Goal: Task Accomplishment & Management: Complete application form

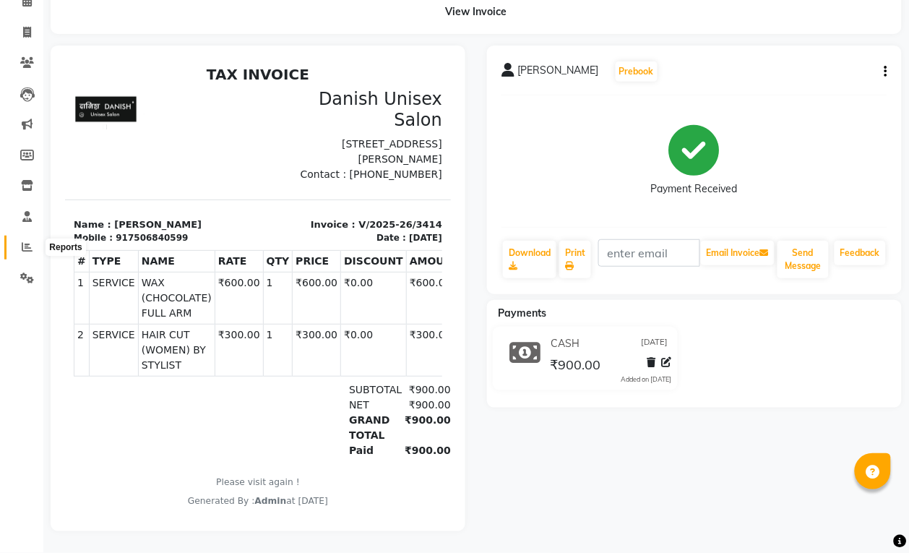
click at [24, 241] on icon at bounding box center [27, 246] width 11 height 11
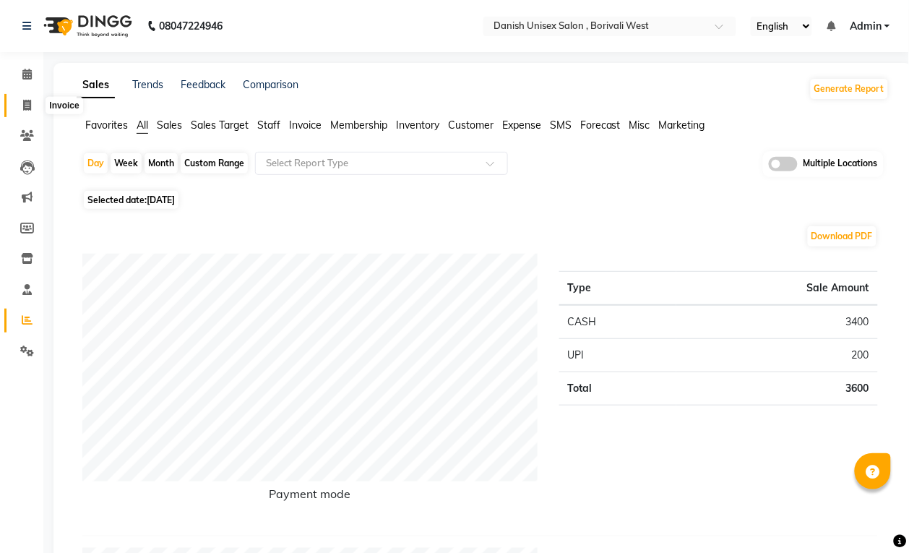
click at [26, 107] on icon at bounding box center [27, 105] width 8 height 11
select select "service"
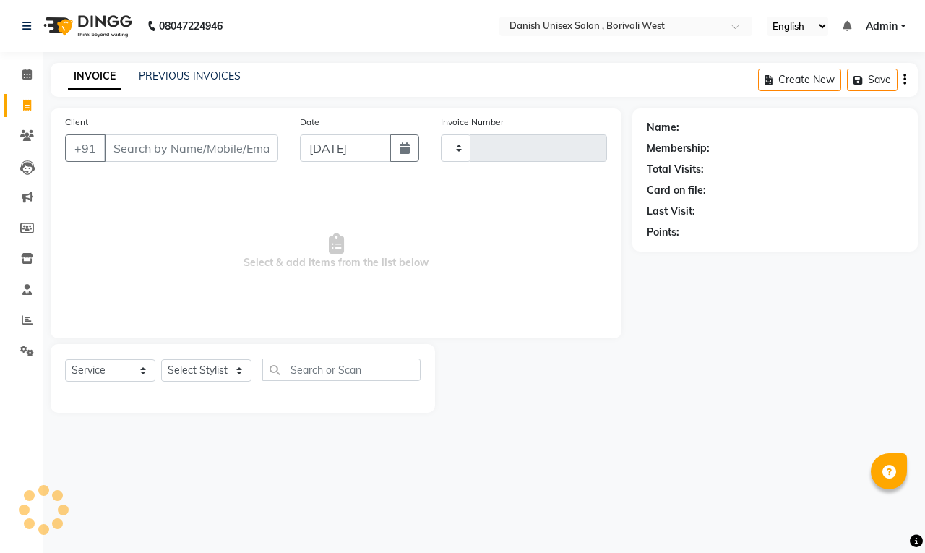
type input "3415"
select select "6929"
click at [177, 153] on input "Client" at bounding box center [191, 147] width 174 height 27
click at [112, 249] on span "Select & add items from the list below" at bounding box center [336, 251] width 542 height 145
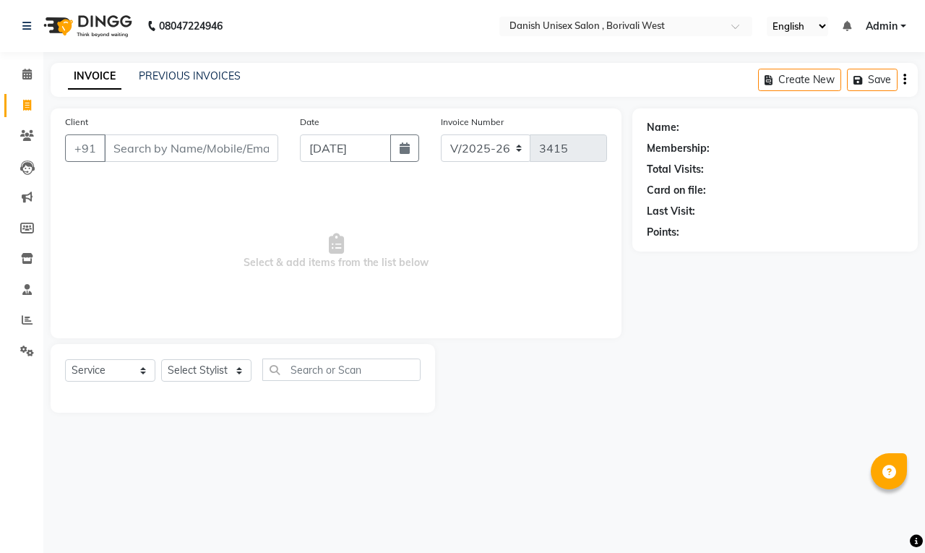
click at [112, 249] on span "Select & add items from the list below" at bounding box center [336, 251] width 542 height 145
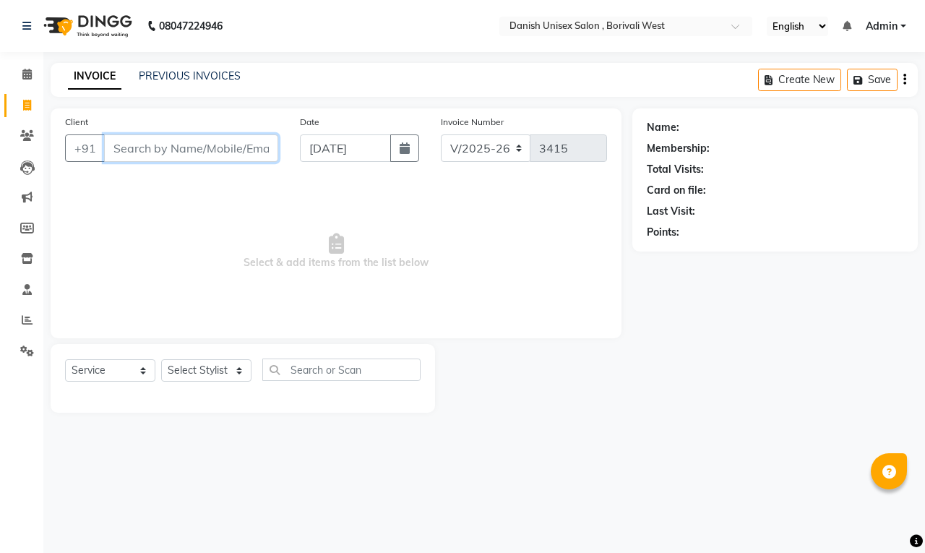
click at [228, 159] on input "Client" at bounding box center [191, 147] width 174 height 27
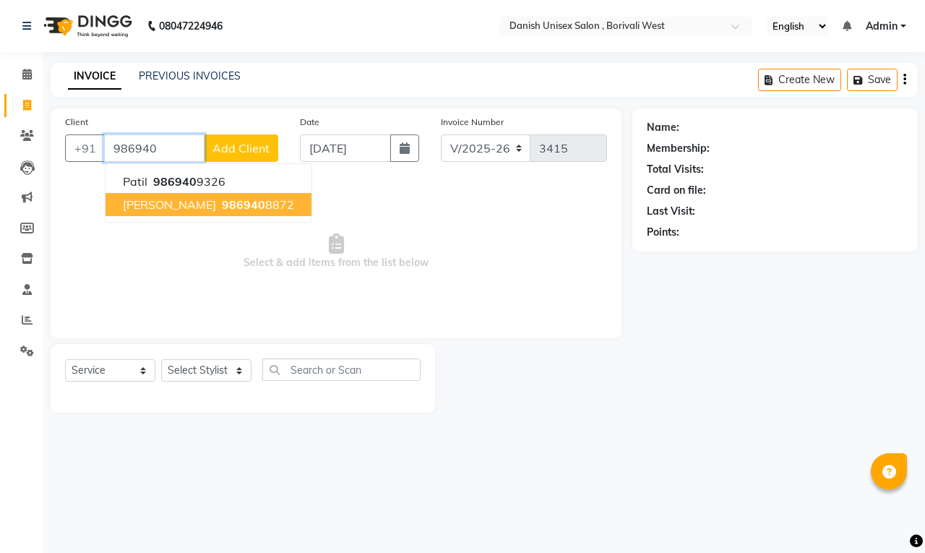
click at [239, 203] on span "986940" at bounding box center [243, 204] width 43 height 14
type input "9869408872"
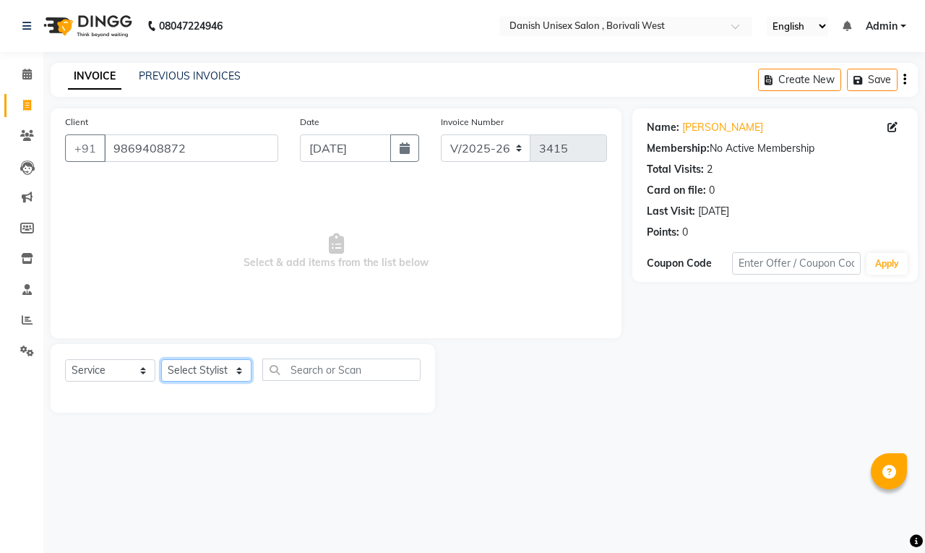
click at [188, 377] on select "Select Stylist [PERSON_NAME] [PERSON_NAME] kajal [PERSON_NAME] [PERSON_NAME] [P…" at bounding box center [206, 370] width 90 height 22
select select "54585"
click at [161, 359] on select "Select Stylist [PERSON_NAME] [PERSON_NAME] kajal [PERSON_NAME] [PERSON_NAME] [P…" at bounding box center [206, 370] width 90 height 22
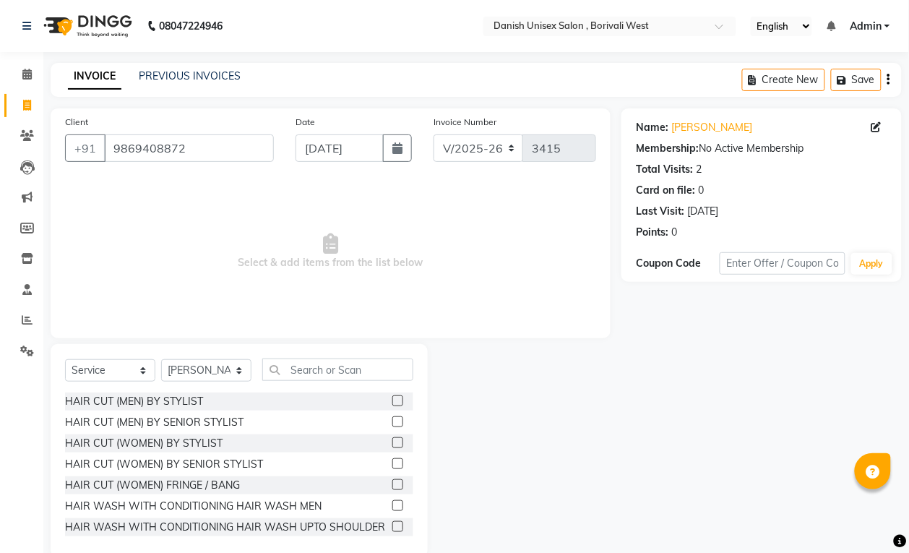
click at [393, 440] on label at bounding box center [398, 442] width 11 height 11
click at [393, 440] on input "checkbox" at bounding box center [397, 443] width 9 height 9
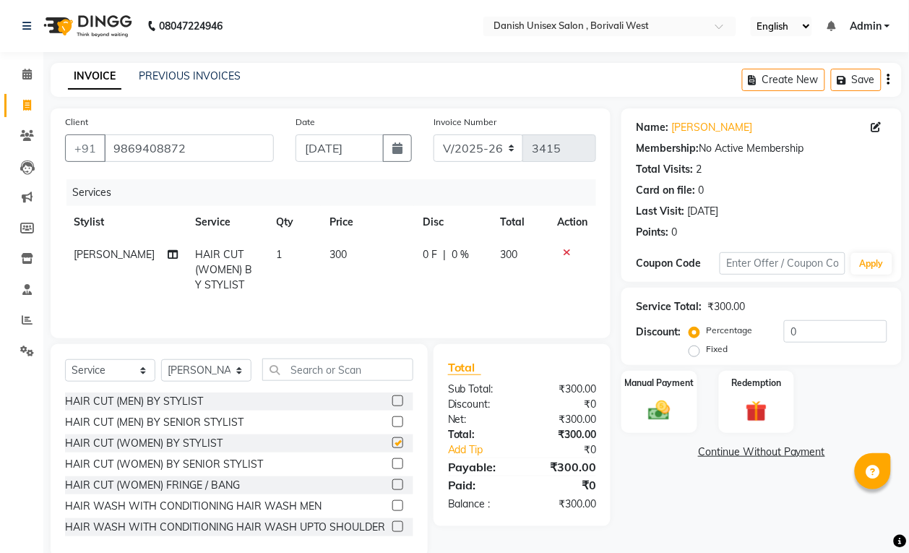
checkbox input "false"
click at [629, 412] on div "Manual Payment" at bounding box center [659, 401] width 79 height 65
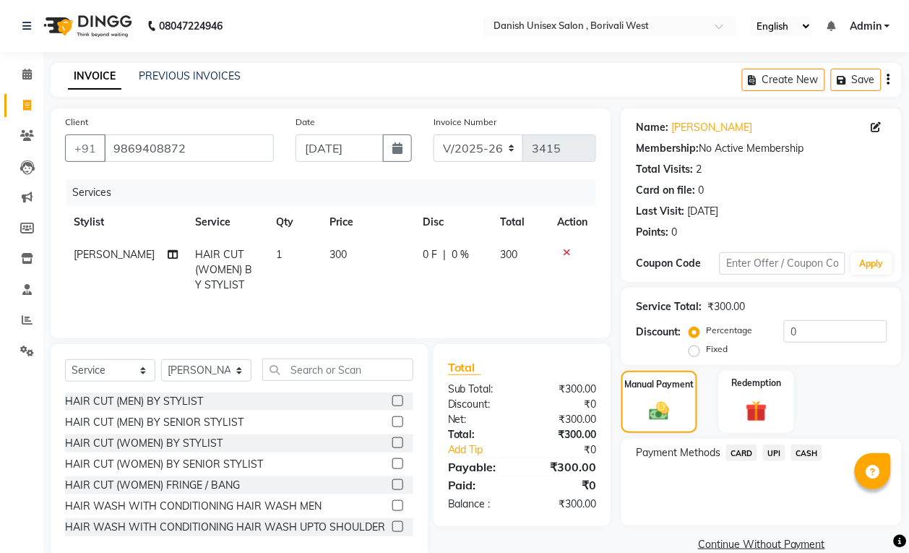
click at [772, 450] on span "UPI" at bounding box center [774, 453] width 22 height 17
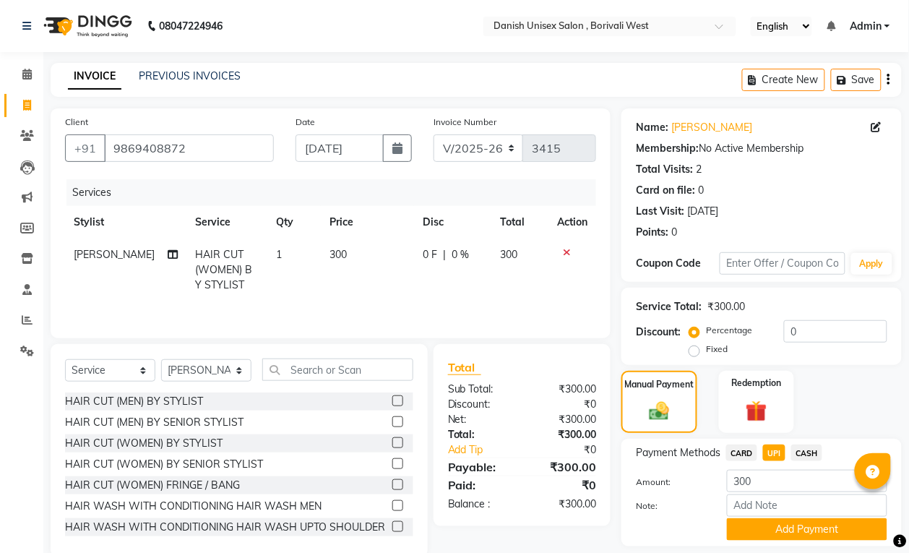
scroll to position [44, 0]
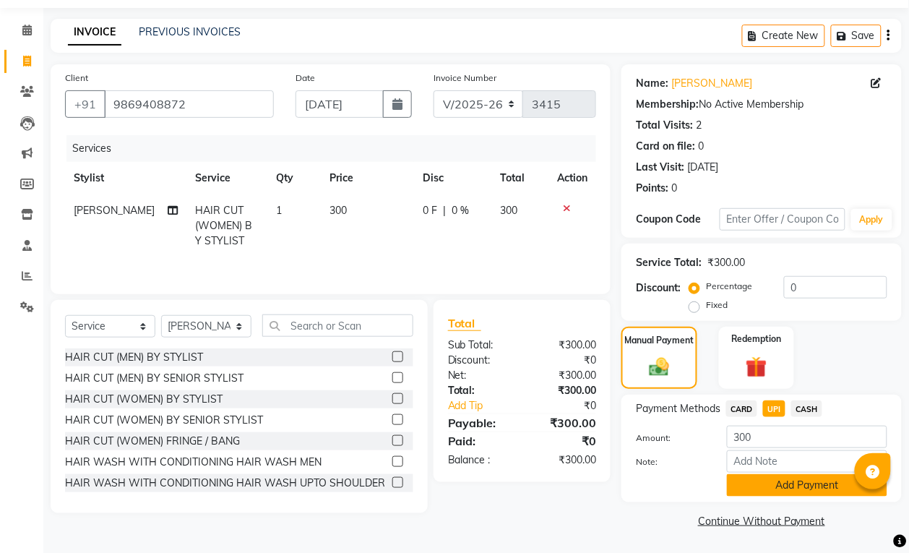
click at [817, 481] on button "Add Payment" at bounding box center [807, 485] width 160 height 22
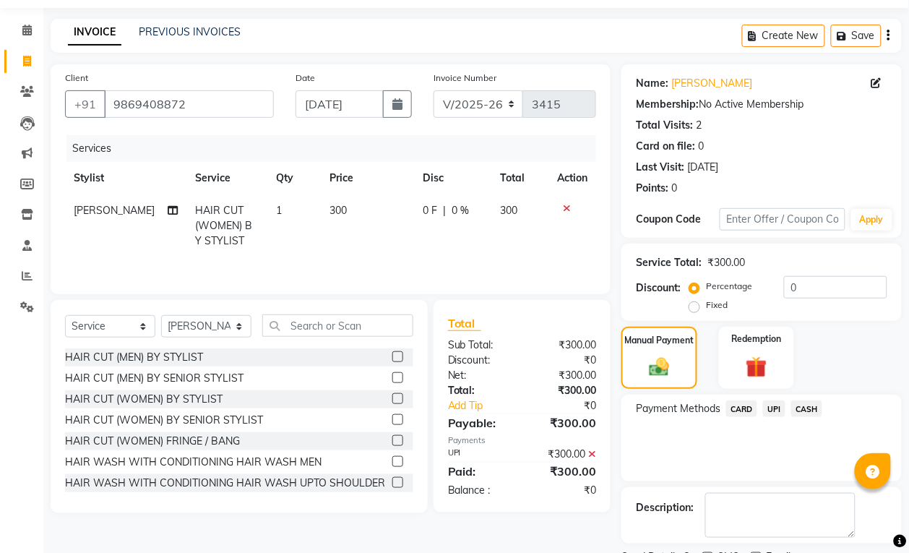
scroll to position [106, 0]
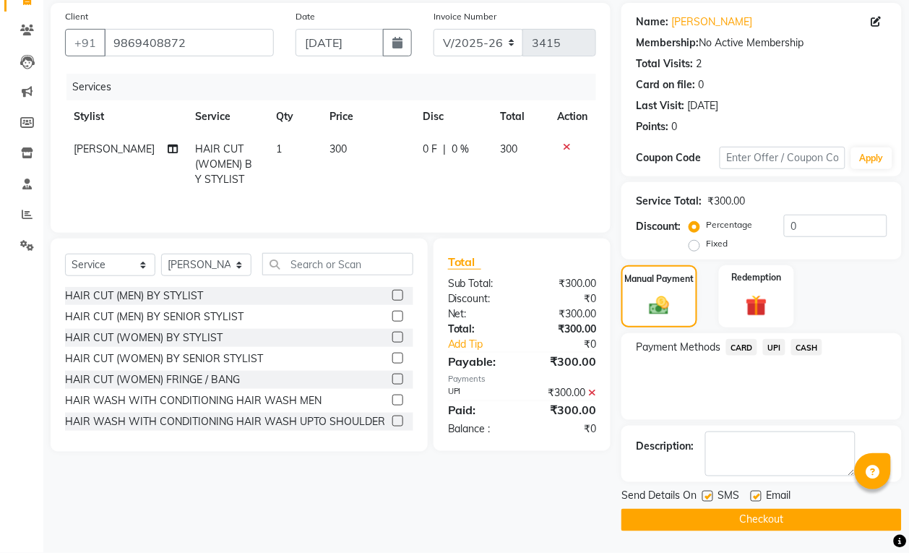
click at [810, 521] on button "Checkout" at bounding box center [762, 520] width 281 height 22
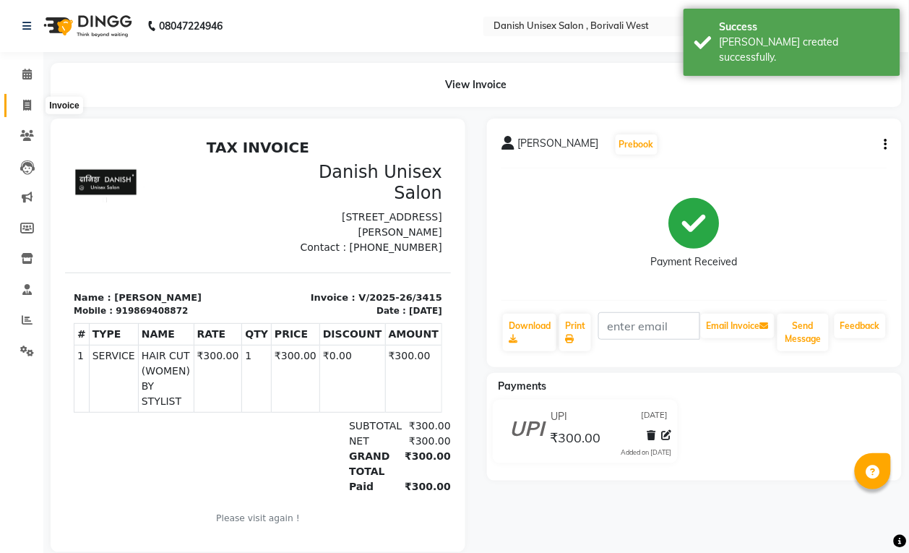
click at [31, 103] on span at bounding box center [26, 106] width 25 height 17
select select "service"
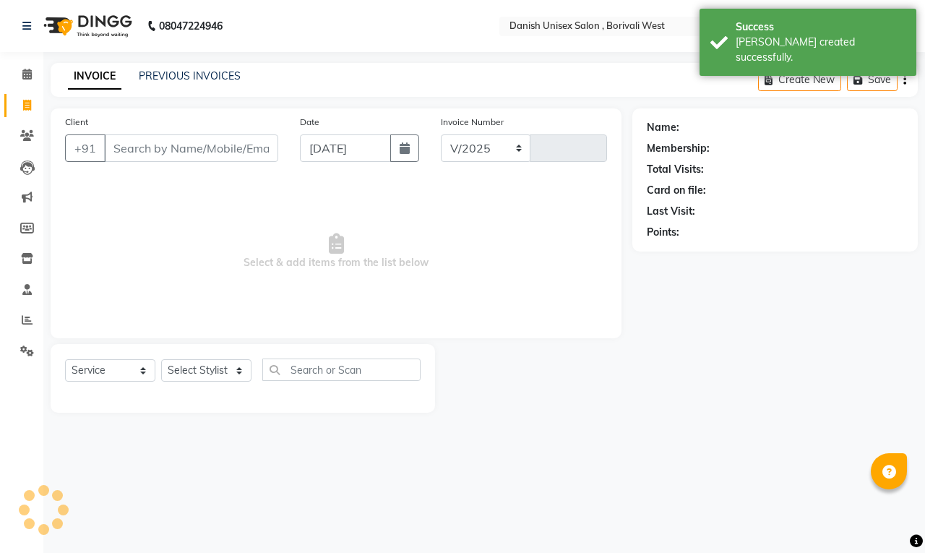
select select "6929"
type input "3416"
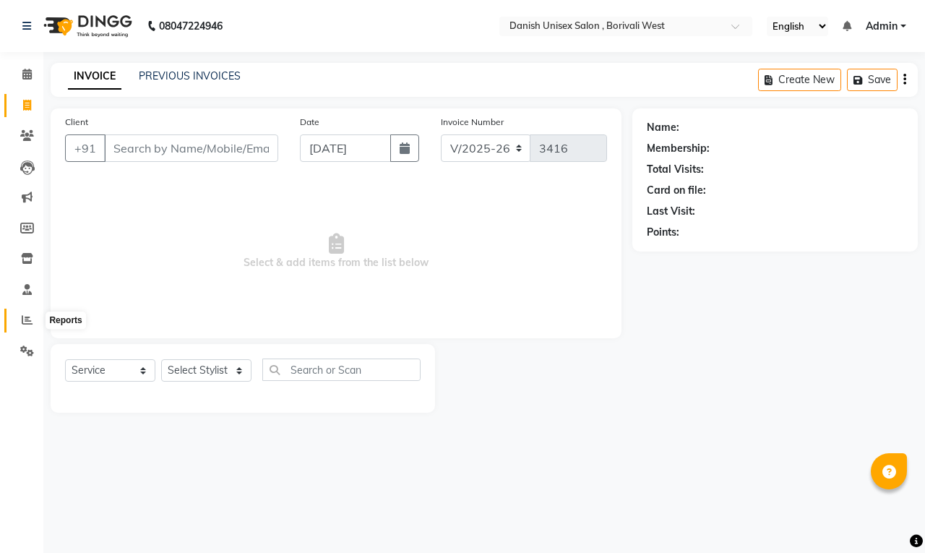
click at [29, 318] on icon at bounding box center [27, 319] width 11 height 11
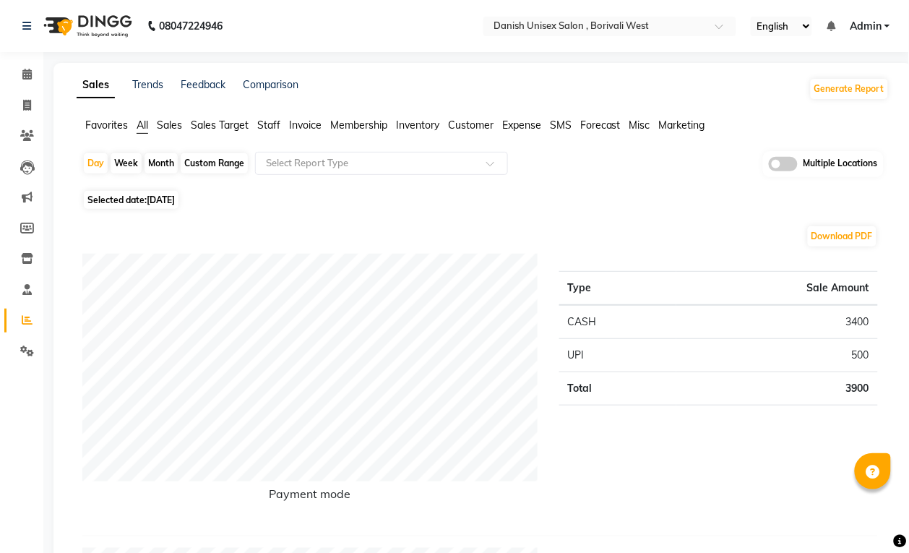
click at [150, 164] on div "Month" at bounding box center [161, 163] width 33 height 20
select select "9"
select select "2025"
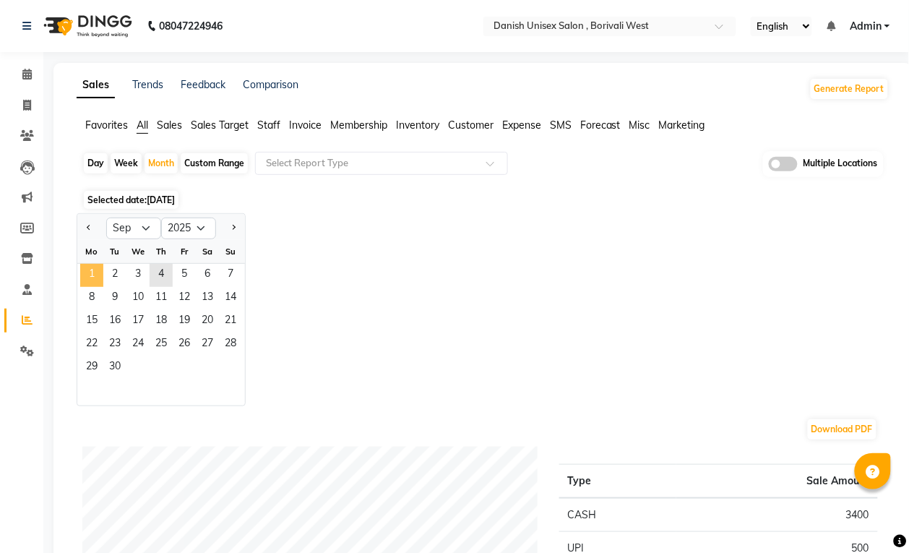
click at [96, 269] on span "1" at bounding box center [91, 275] width 23 height 23
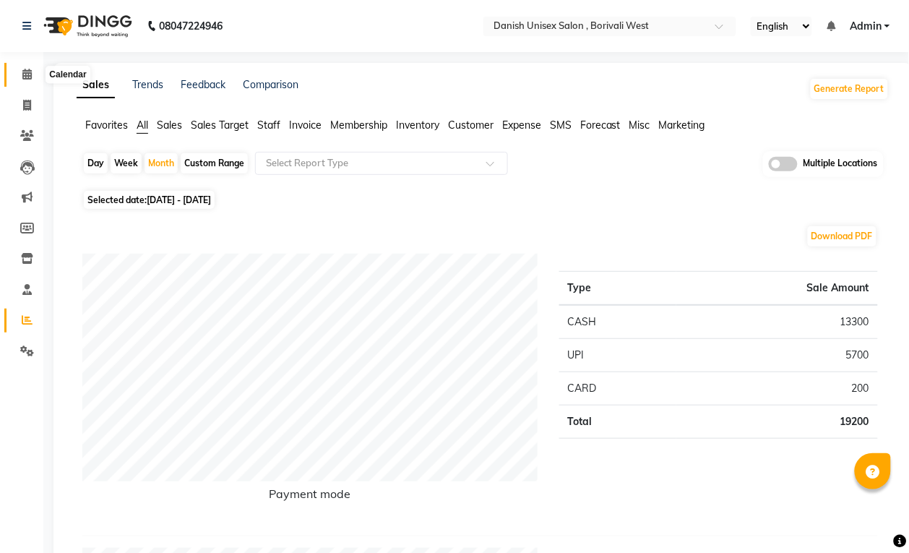
click at [27, 76] on icon at bounding box center [26, 74] width 9 height 11
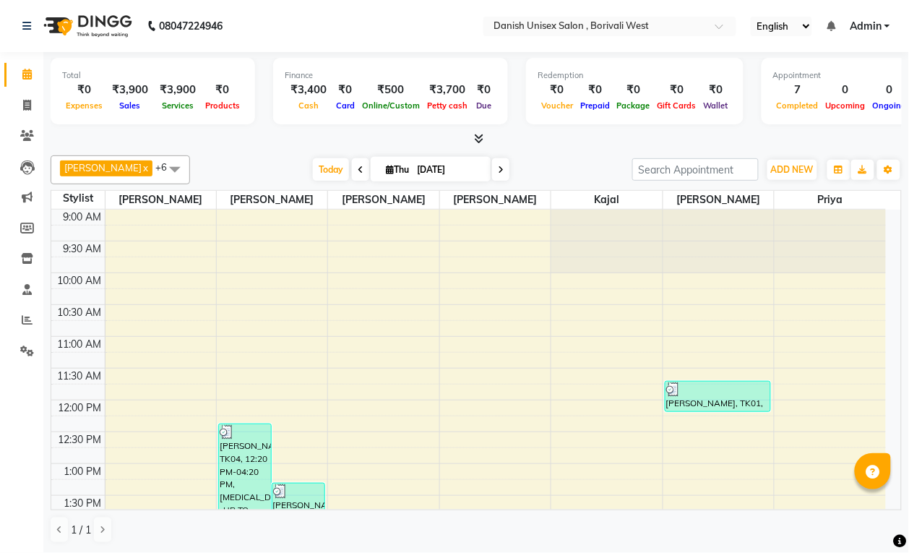
click at [413, 177] on input "[DATE]" at bounding box center [449, 170] width 72 height 22
select select "9"
select select "2025"
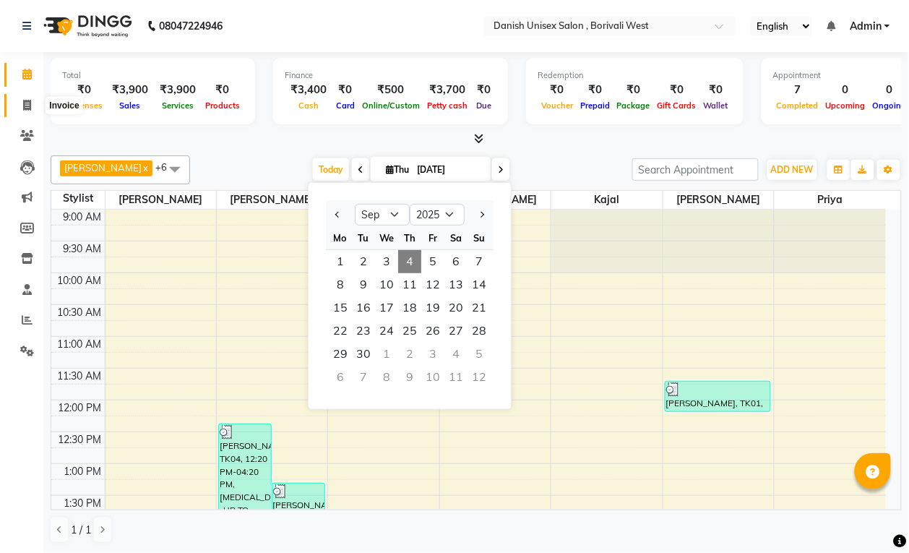
click at [27, 109] on icon at bounding box center [27, 105] width 8 height 11
select select "service"
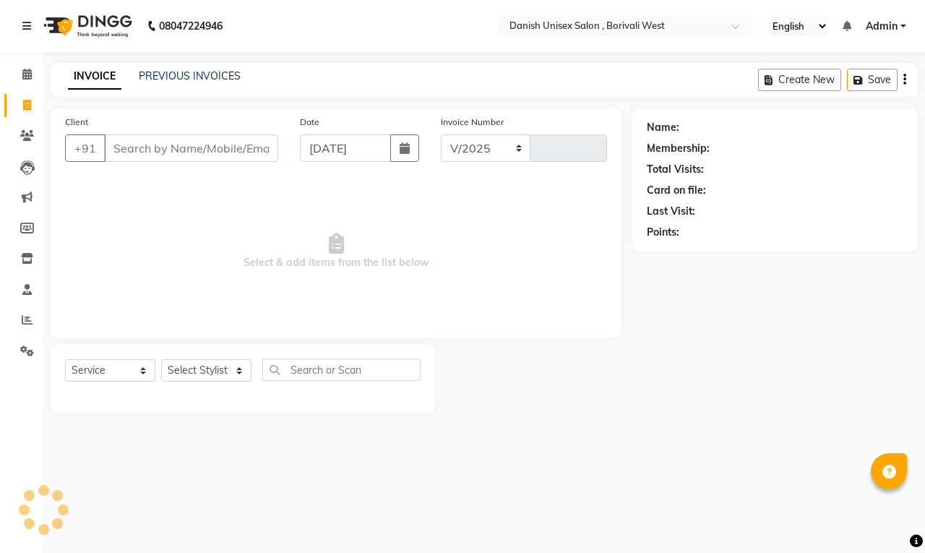
select select "6929"
type input "3416"
click at [322, 153] on input "[DATE]" at bounding box center [345, 147] width 91 height 27
select select "9"
select select "2025"
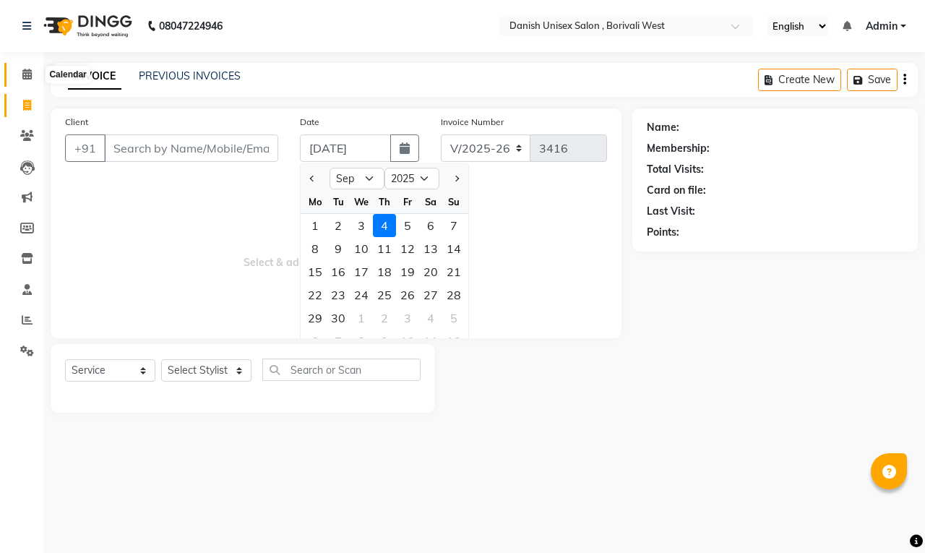
click at [29, 80] on icon at bounding box center [26, 74] width 9 height 11
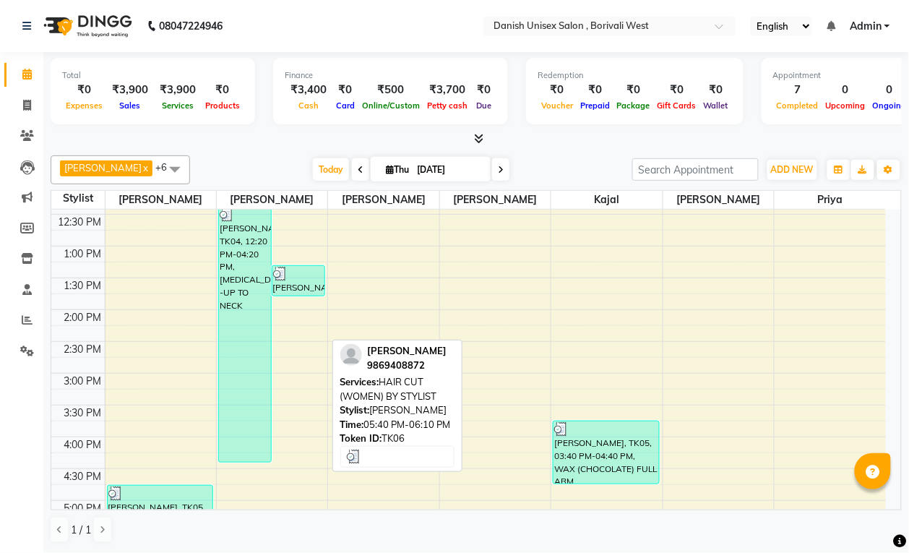
scroll to position [181, 0]
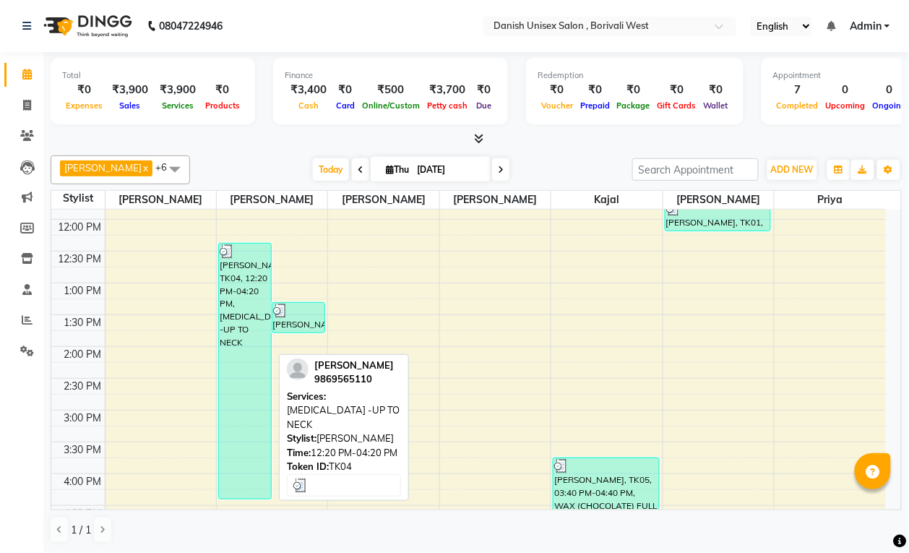
click at [253, 366] on div "[PERSON_NAME], TK04, 12:20 PM-04:20 PM, [MEDICAL_DATA] -UP TO NECK" at bounding box center [245, 371] width 52 height 255
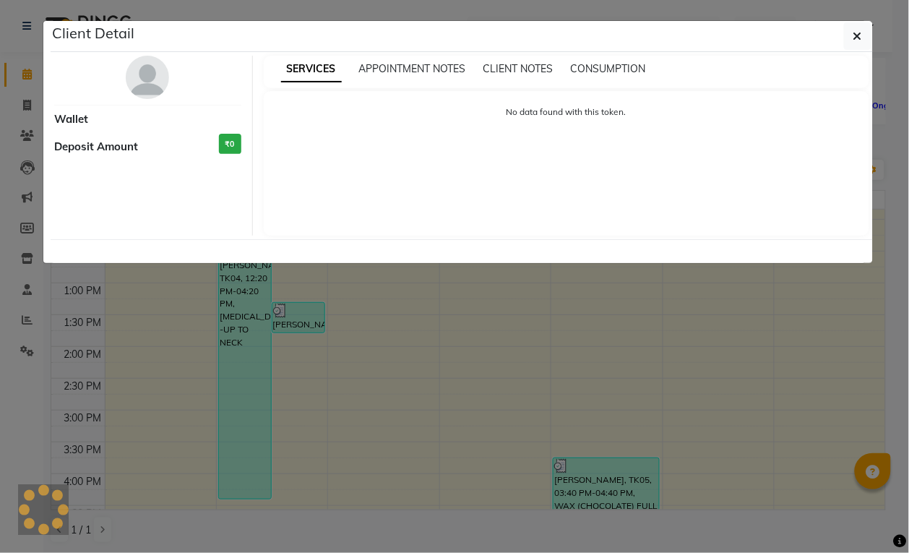
select select "3"
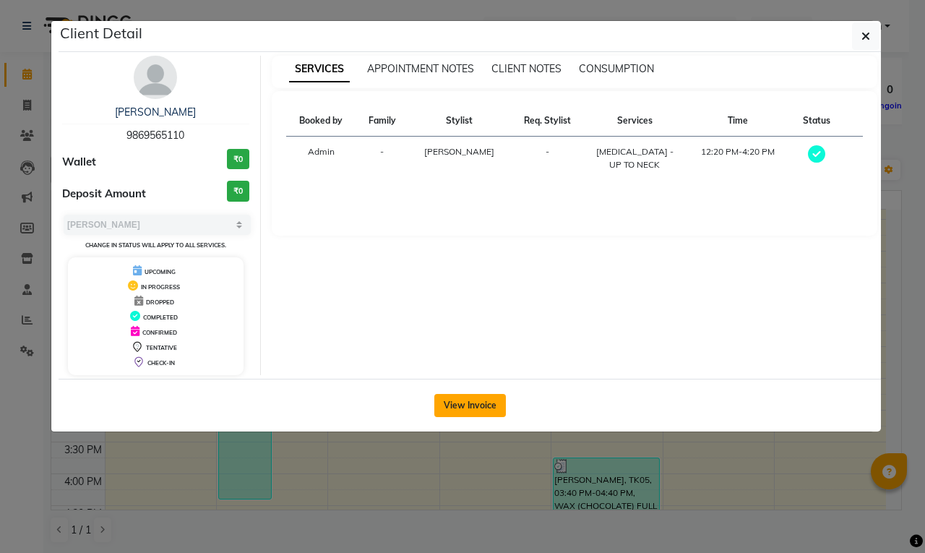
click at [449, 410] on button "View Invoice" at bounding box center [470, 405] width 72 height 23
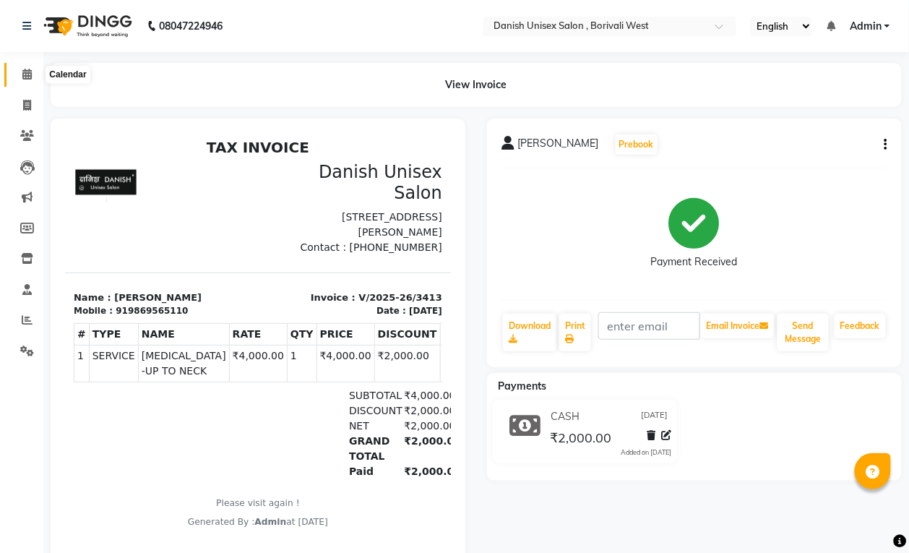
click at [22, 73] on icon at bounding box center [26, 74] width 9 height 11
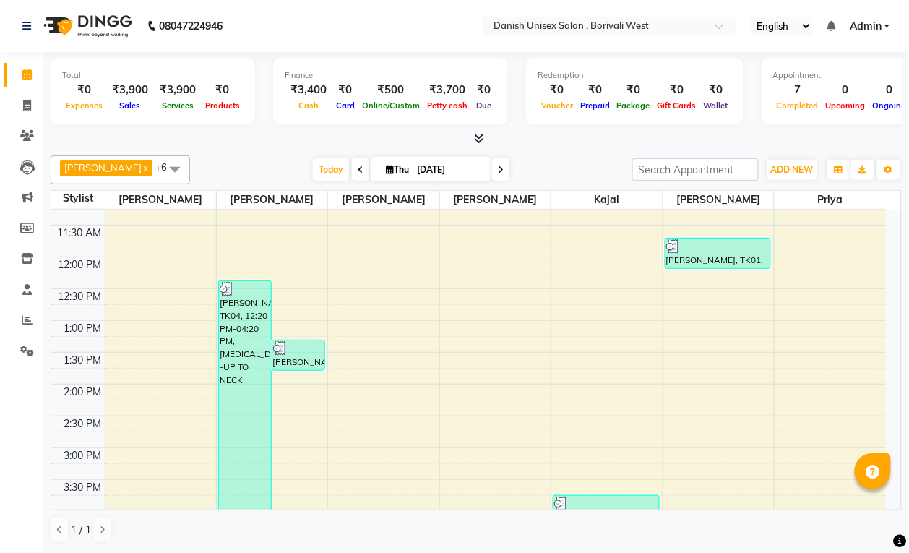
scroll to position [181, 0]
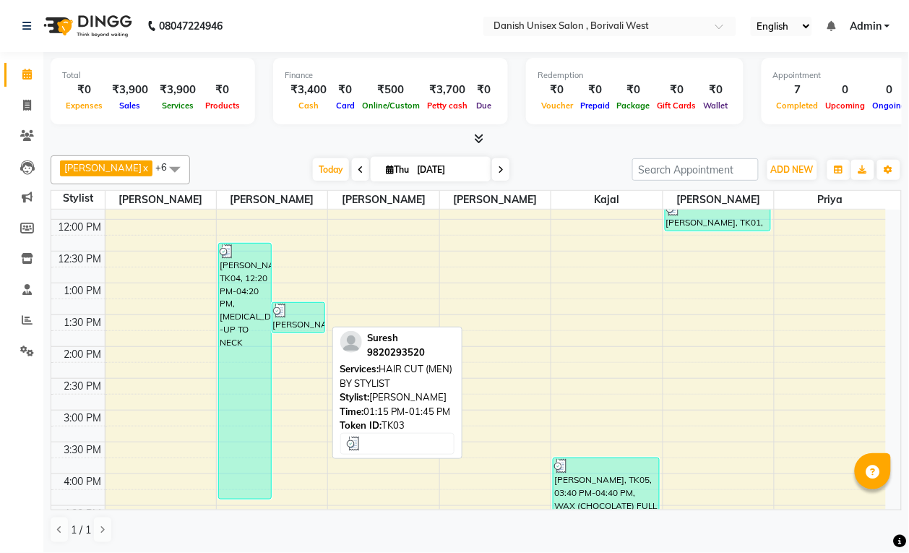
click at [289, 311] on div at bounding box center [298, 311] width 51 height 14
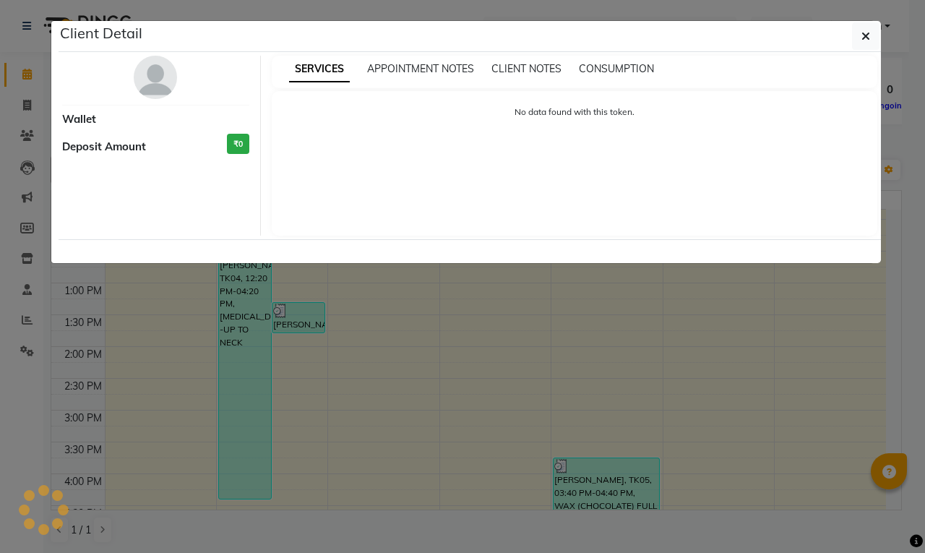
select select "3"
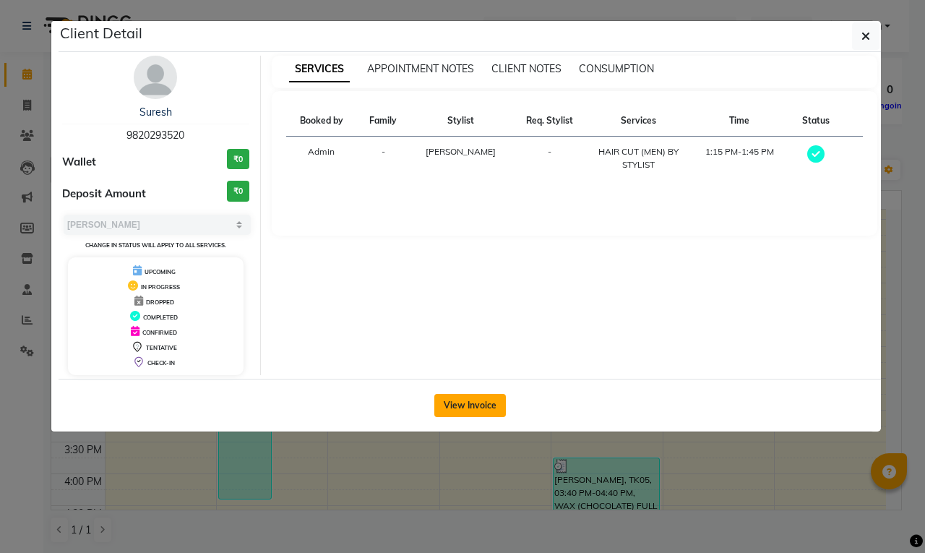
click at [453, 399] on button "View Invoice" at bounding box center [470, 405] width 72 height 23
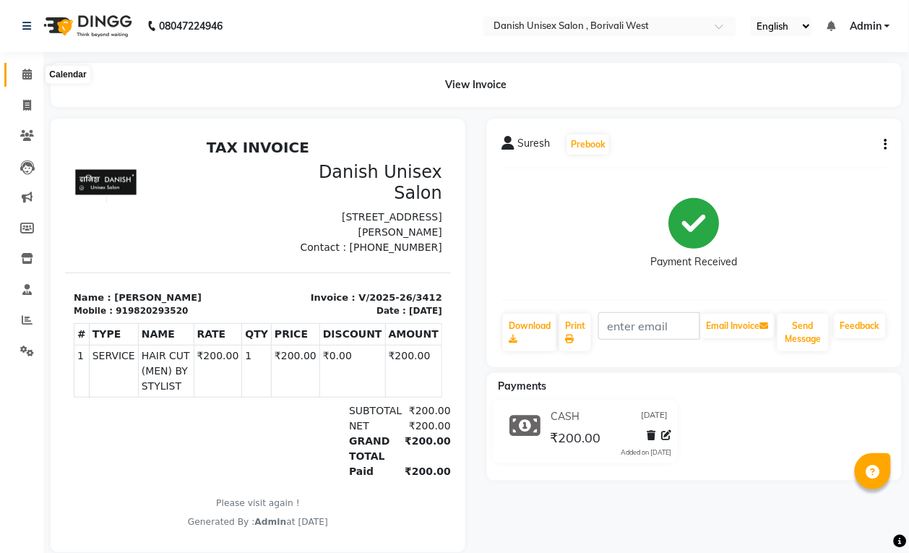
click at [24, 74] on icon at bounding box center [26, 74] width 9 height 11
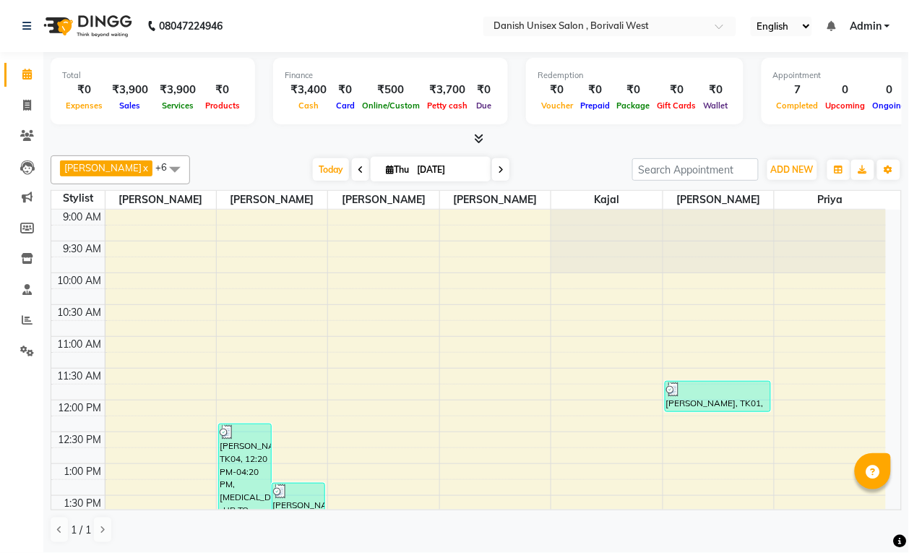
scroll to position [1, 0]
click at [22, 322] on icon at bounding box center [27, 319] width 11 height 11
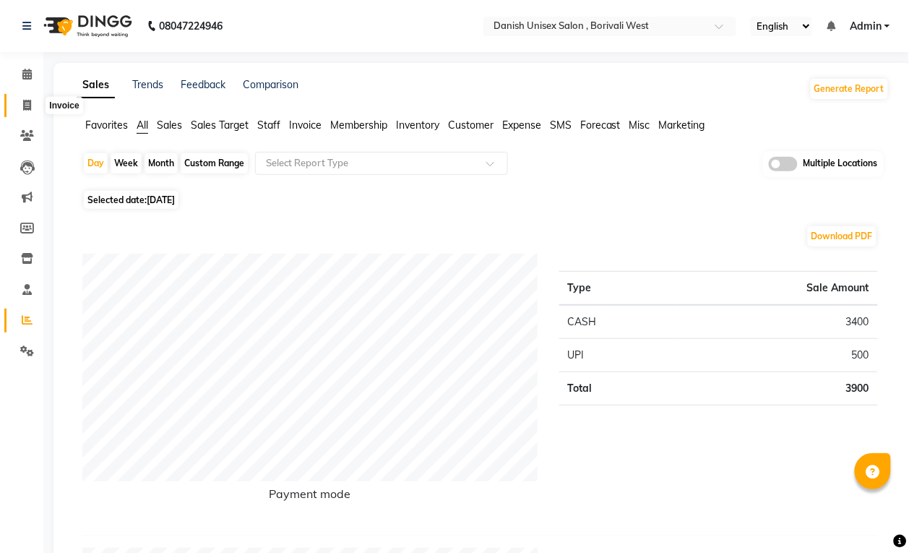
click at [24, 100] on icon at bounding box center [27, 105] width 8 height 11
select select "service"
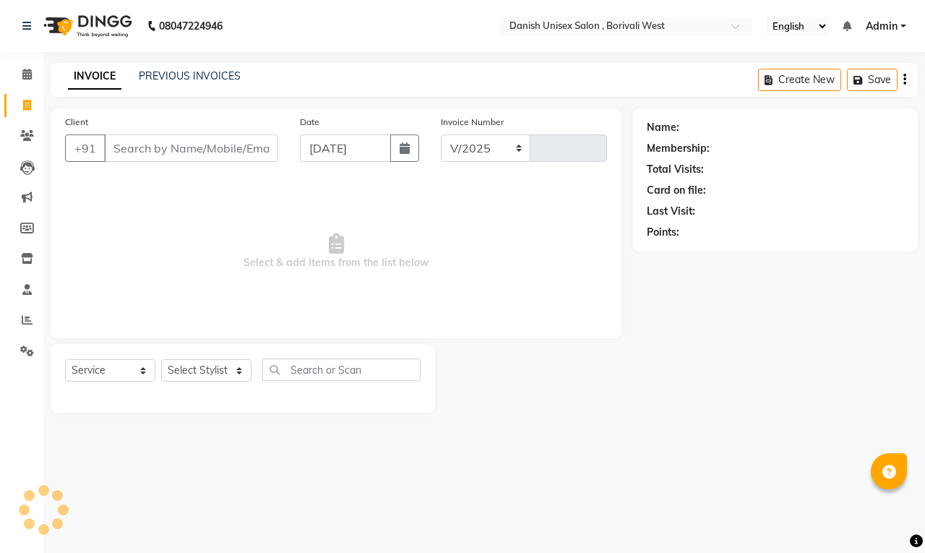
select select "6929"
type input "3416"
click at [25, 318] on icon at bounding box center [27, 319] width 11 height 11
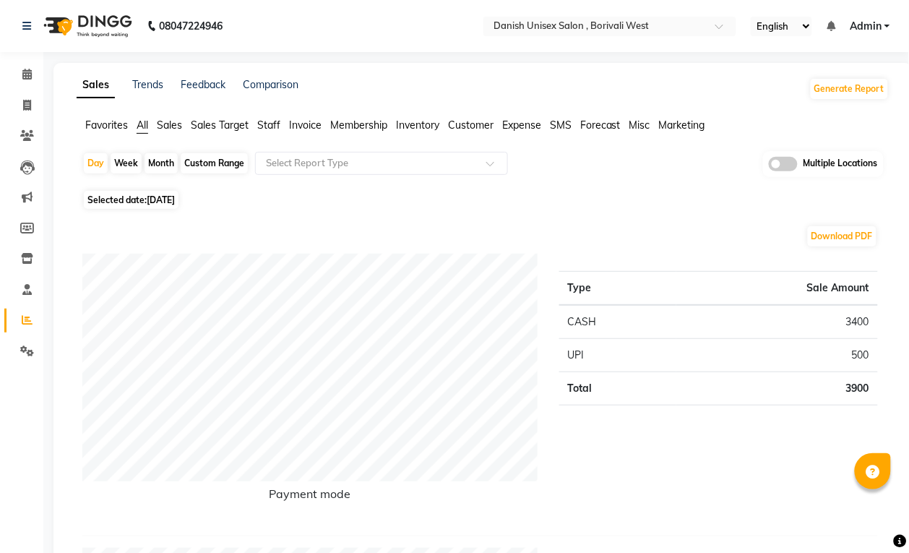
click at [154, 164] on div "Month" at bounding box center [161, 163] width 33 height 20
select select "9"
select select "2025"
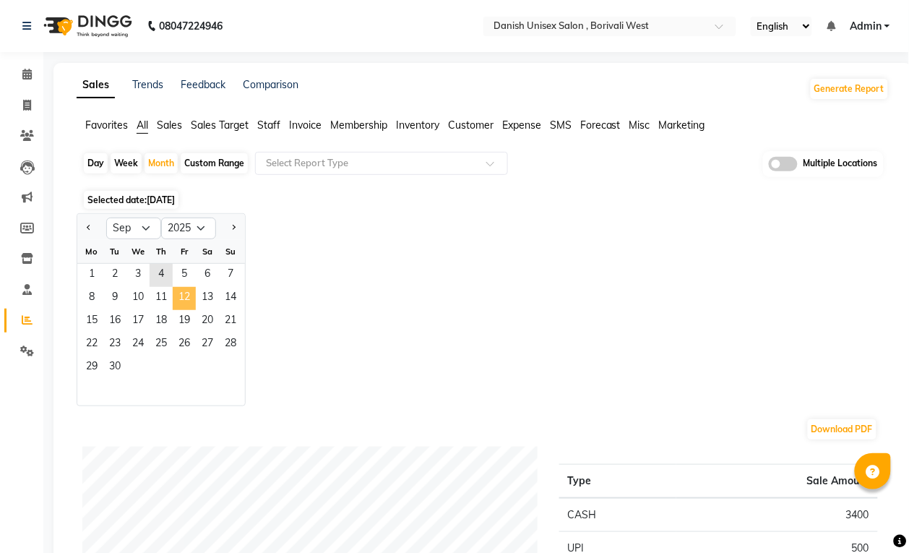
click at [181, 294] on span "12" at bounding box center [184, 298] width 23 height 23
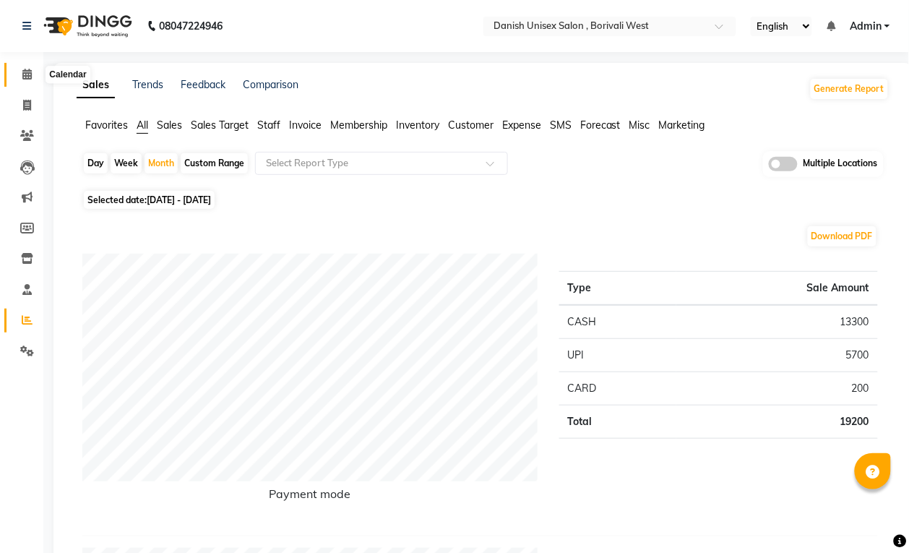
click at [27, 80] on icon at bounding box center [26, 74] width 9 height 11
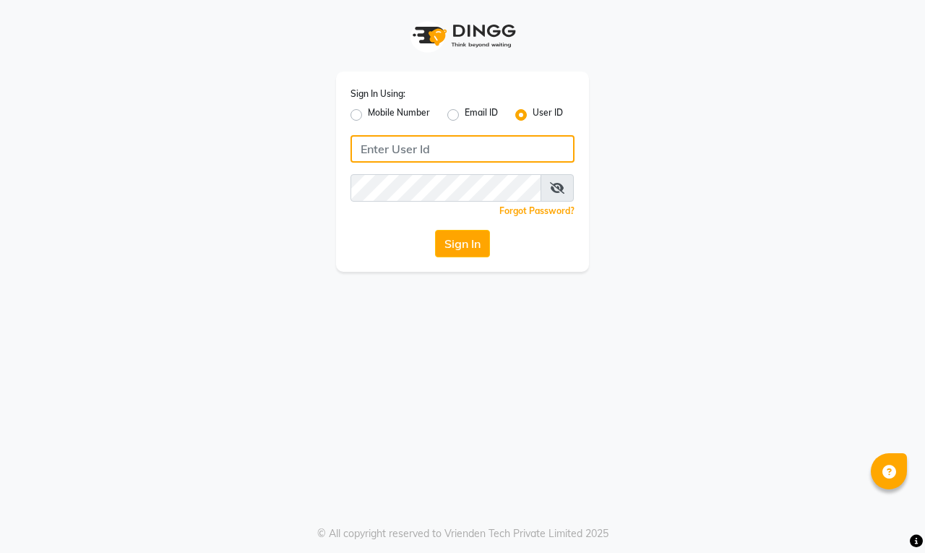
type input "[PERSON_NAME]"
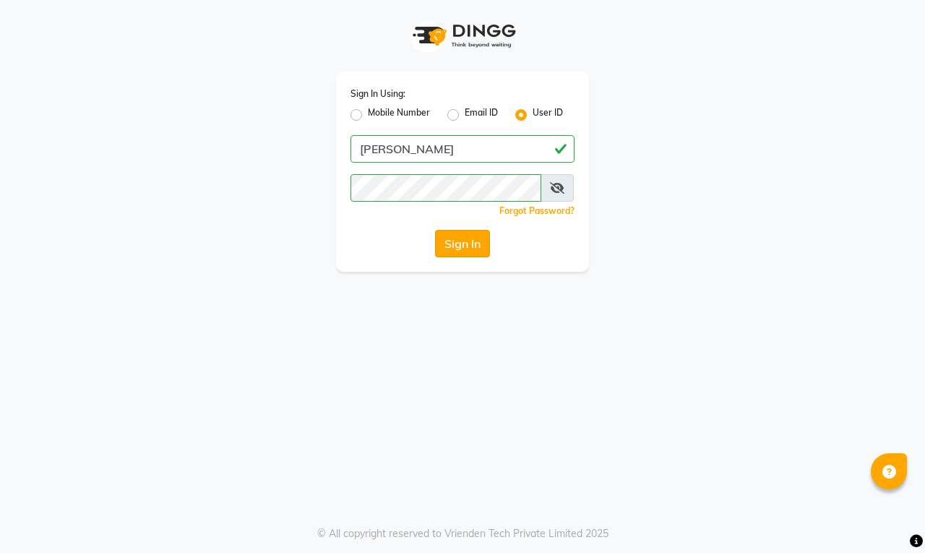
click at [453, 242] on button "Sign In" at bounding box center [462, 243] width 55 height 27
